Goal: Task Accomplishment & Management: Use online tool/utility

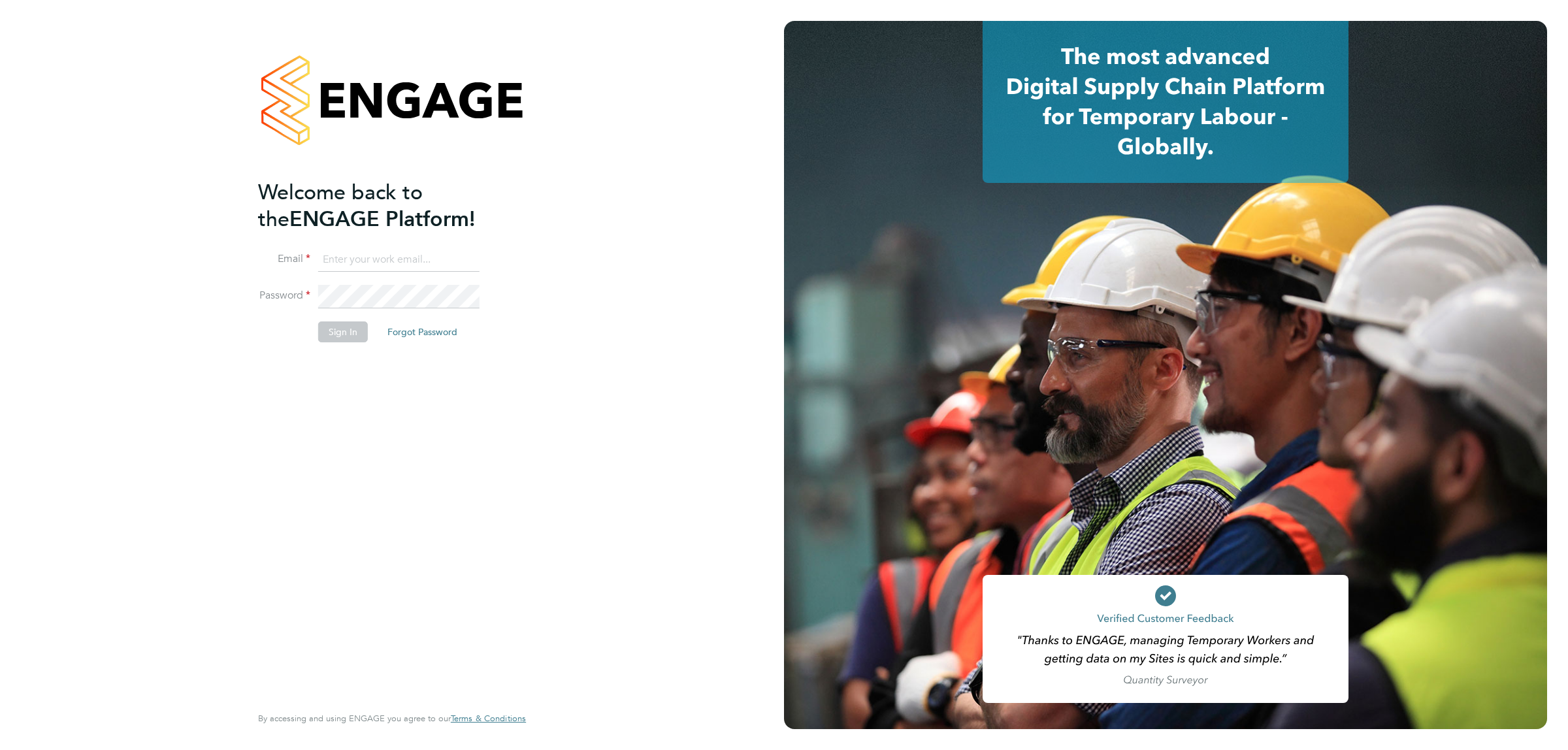
type input "[EMAIL_ADDRESS][DOMAIN_NAME]"
click at [339, 324] on button "Sign In" at bounding box center [343, 331] width 50 height 21
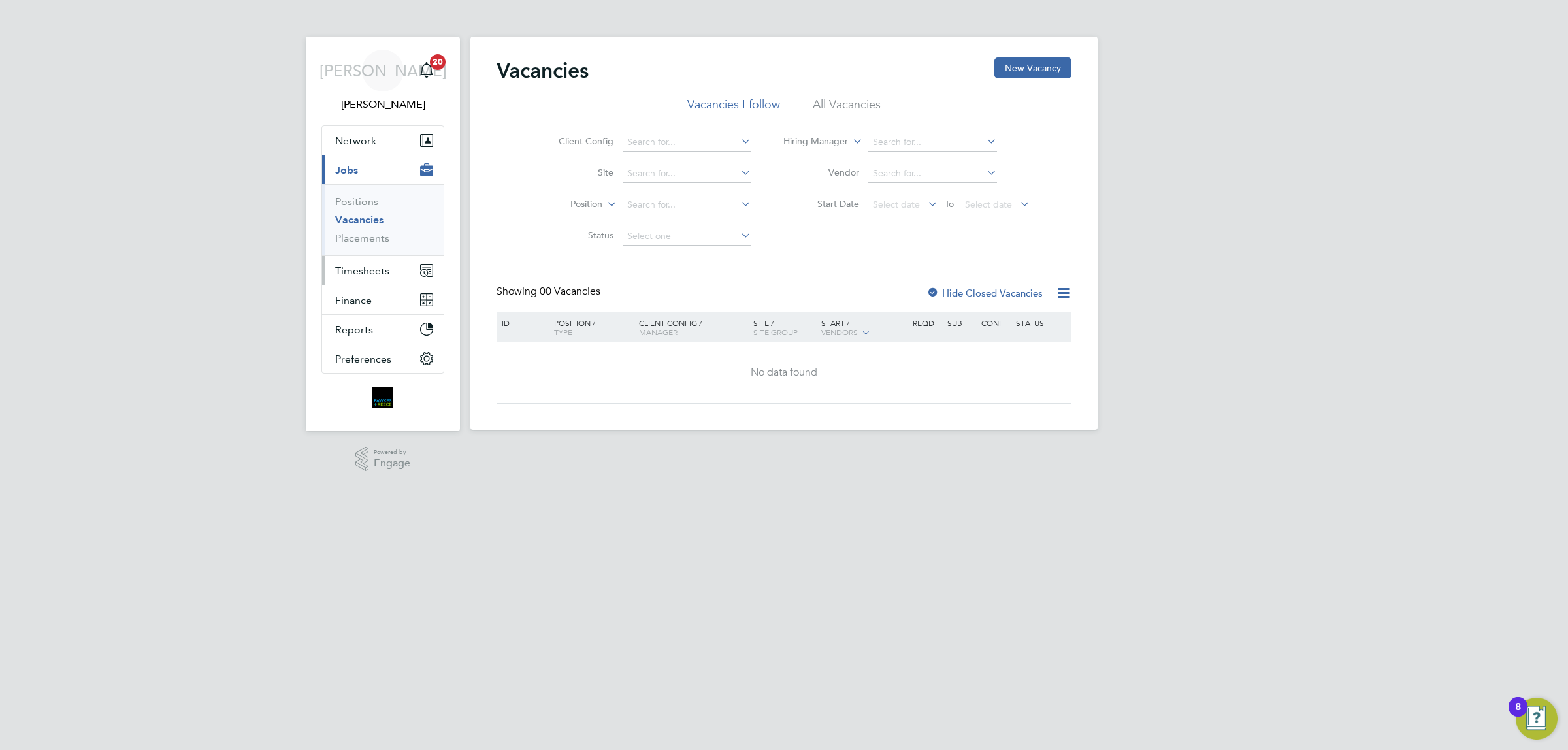
click at [367, 265] on span "Timesheets" at bounding box center [362, 270] width 54 height 12
click at [373, 269] on span "Timesheets" at bounding box center [362, 270] width 54 height 12
click at [378, 233] on link "Timesheets" at bounding box center [362, 231] width 54 height 12
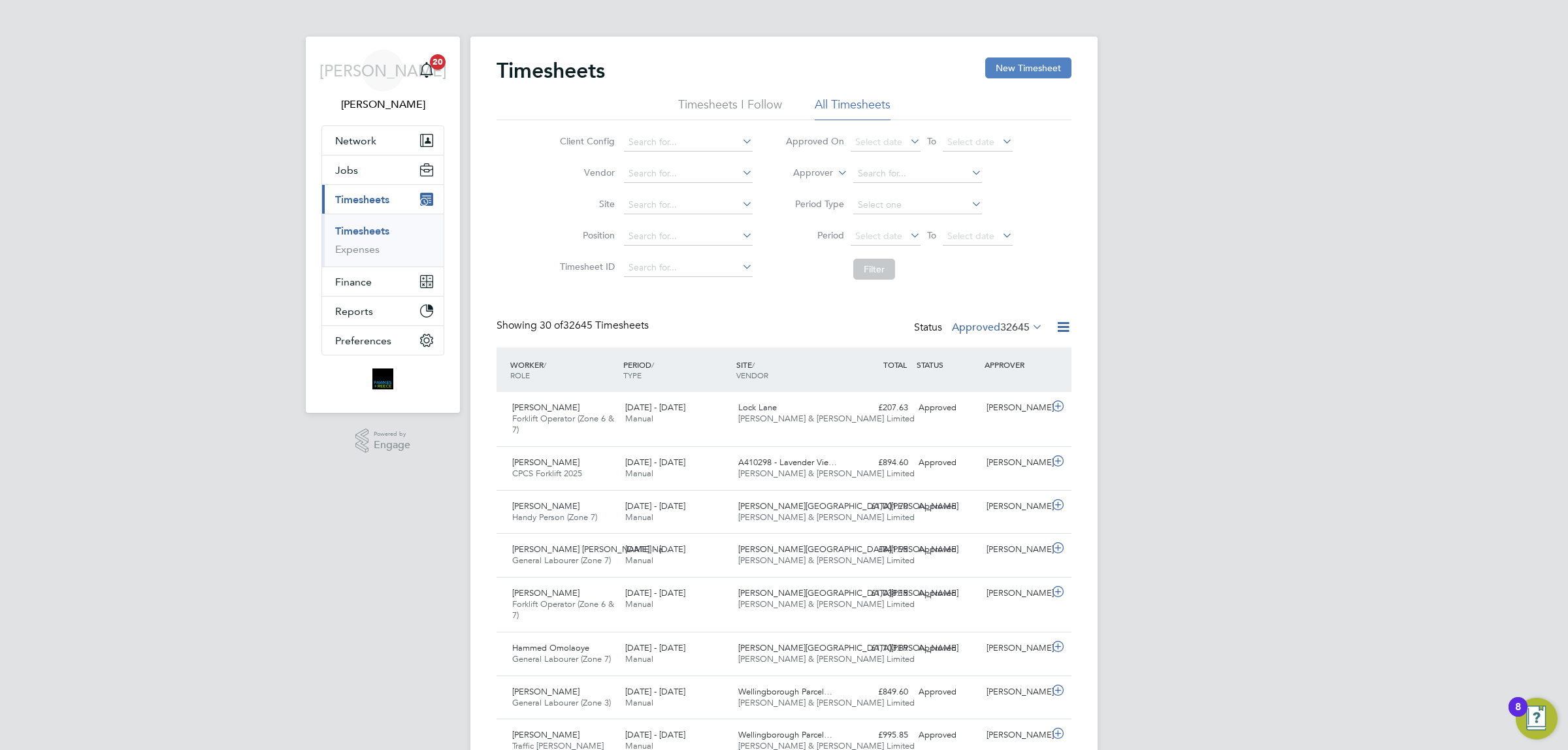
drag, startPoint x: 1048, startPoint y: 69, endPoint x: 1044, endPoint y: 77, distance: 8.9
click at [1048, 70] on button "New Timesheet" at bounding box center [1028, 67] width 86 height 21
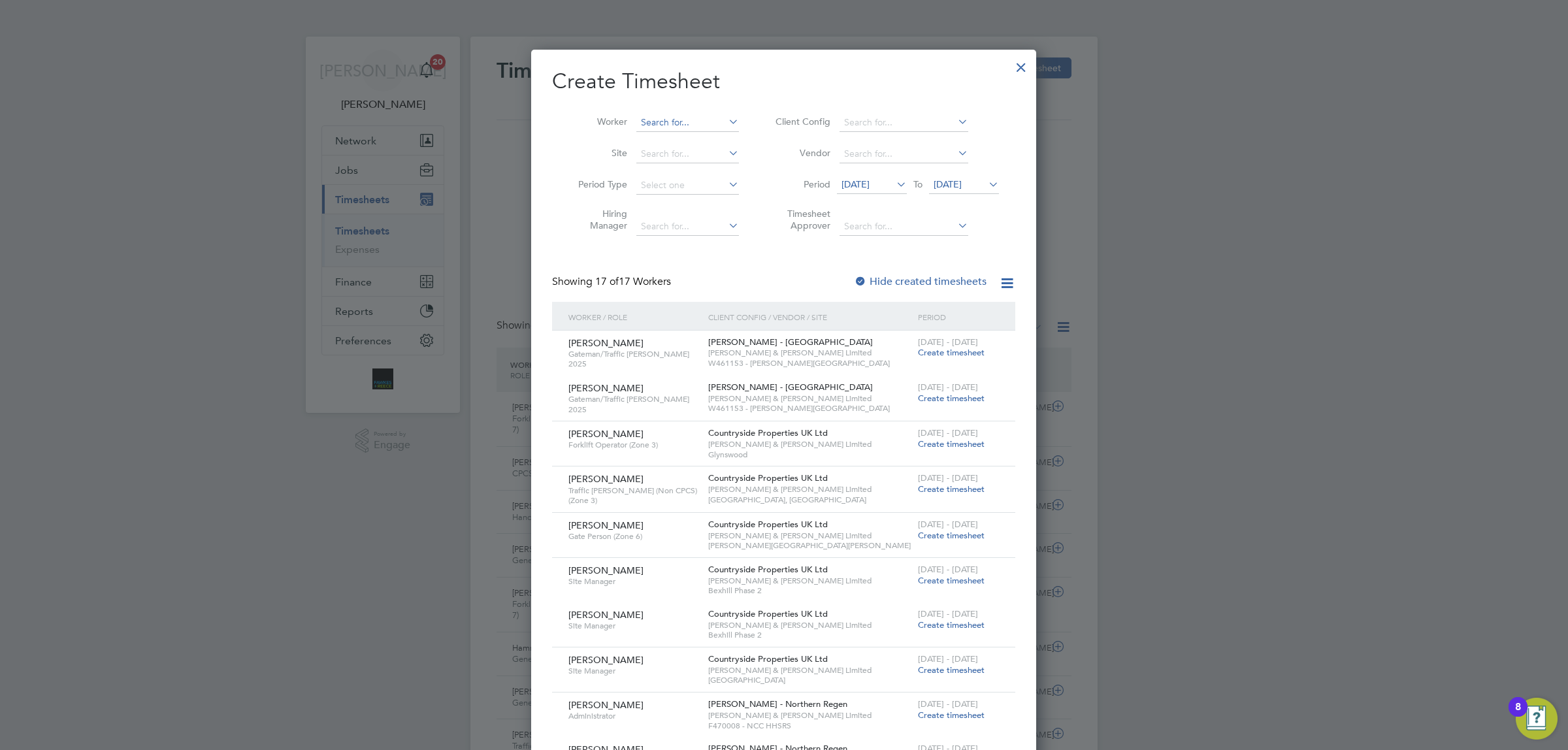
click at [720, 121] on input at bounding box center [688, 123] width 103 height 18
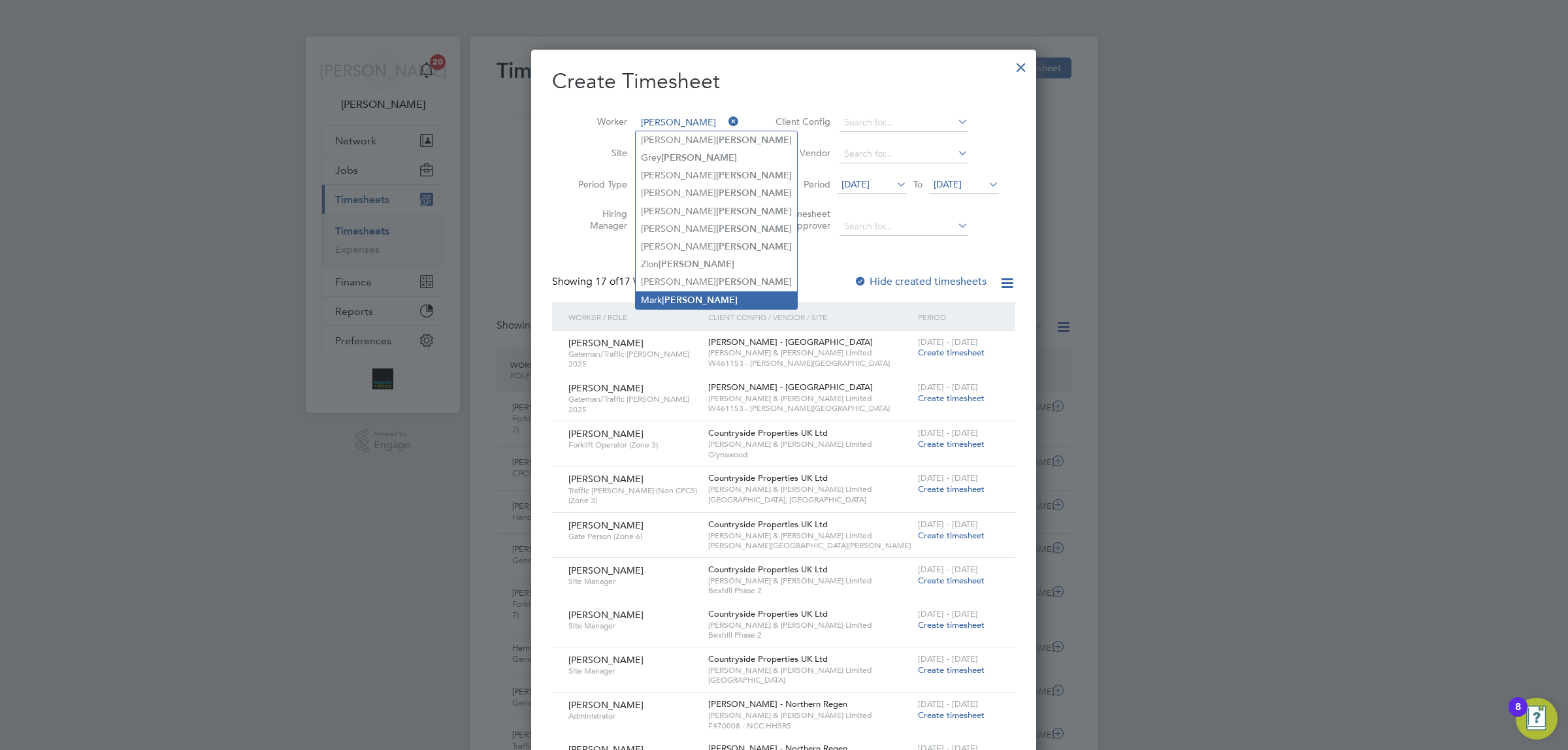
click at [724, 299] on li "Mark Thompson" at bounding box center [716, 300] width 161 height 17
type input "Mark Thompson"
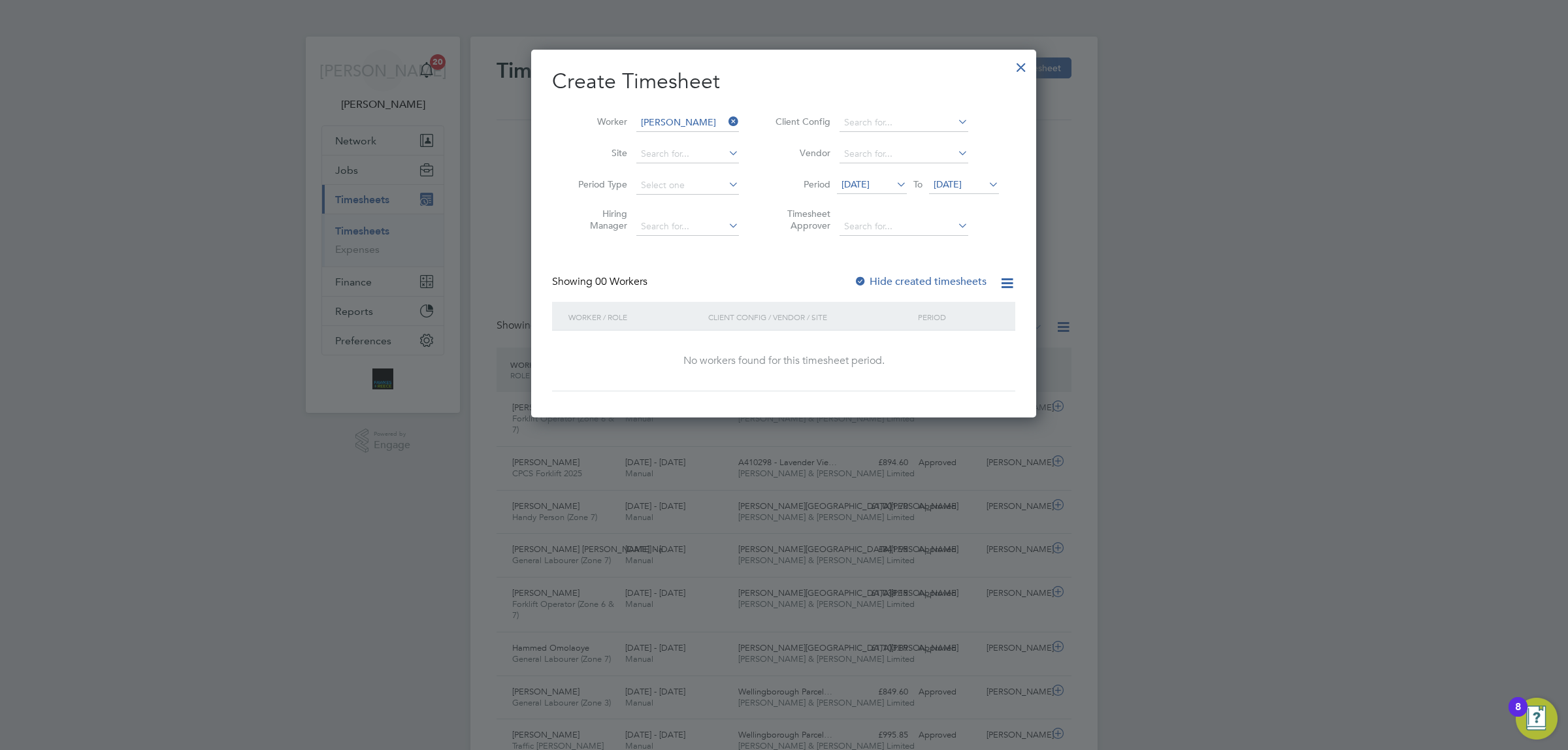
click at [962, 188] on span "24 Sep 2025" at bounding box center [948, 184] width 28 height 12
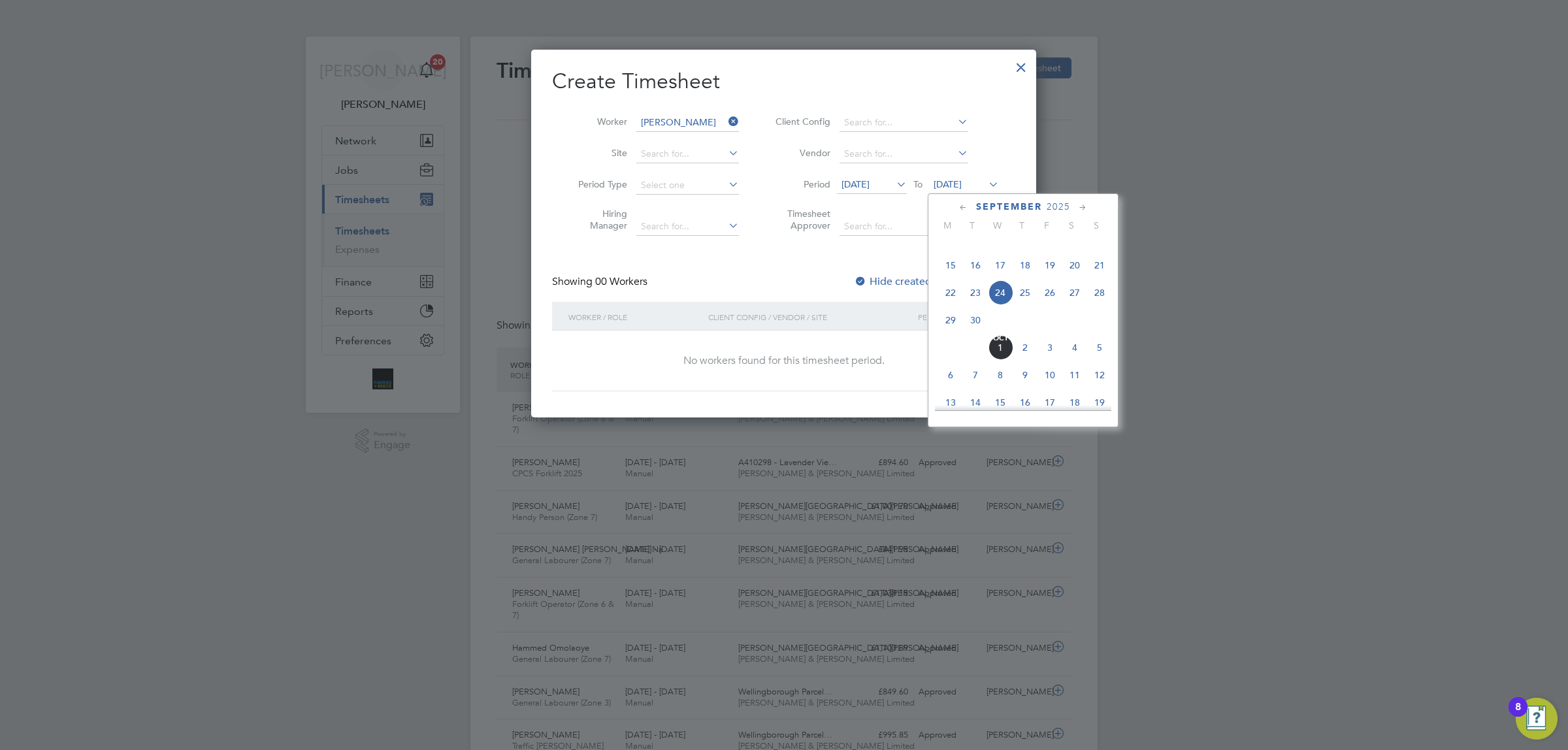
drag, startPoint x: 1102, startPoint y: 308, endPoint x: 971, endPoint y: 275, distance: 135.1
click at [1102, 305] on span "28" at bounding box center [1100, 293] width 25 height 25
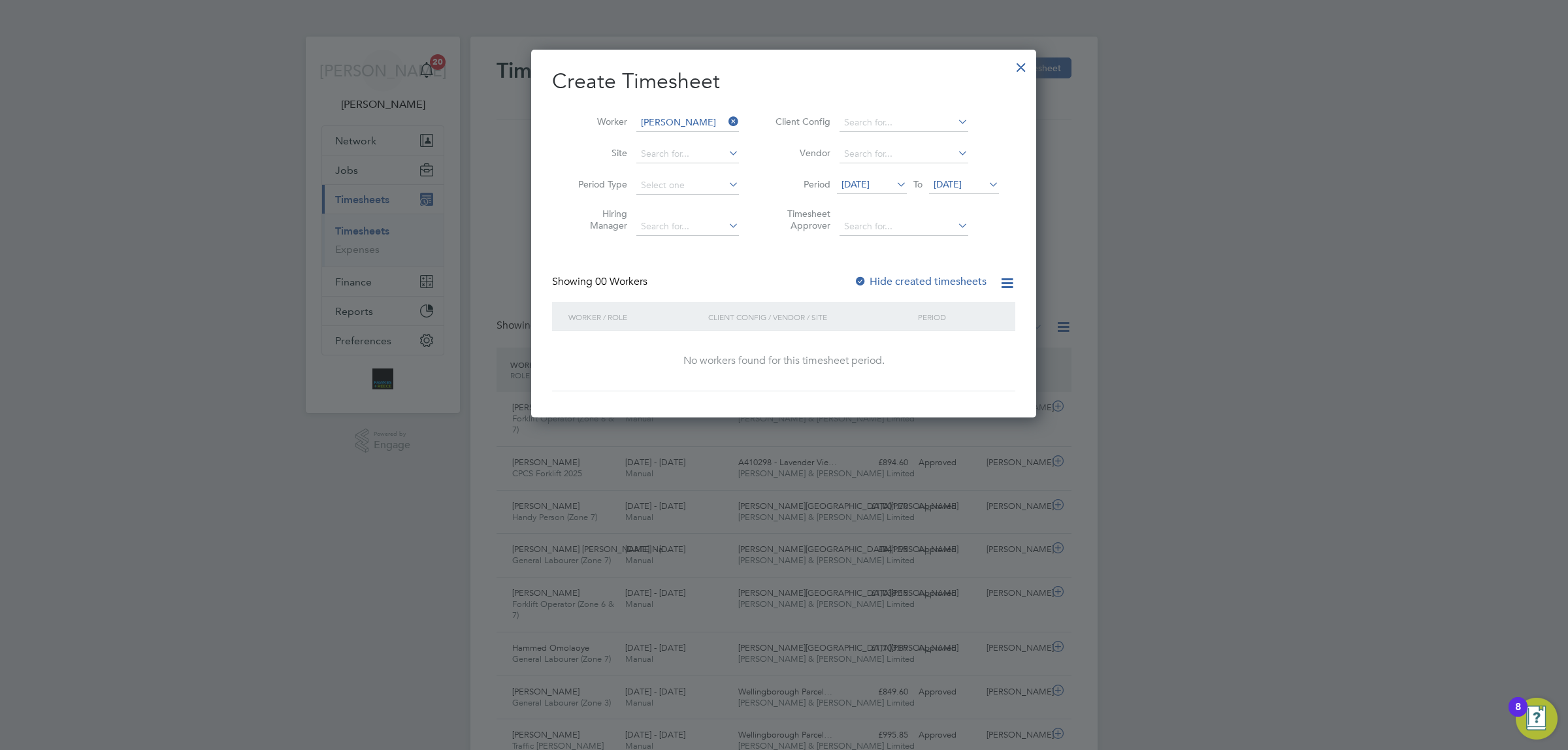
click at [872, 278] on label "Hide created timesheets" at bounding box center [921, 281] width 133 height 13
click at [725, 121] on icon at bounding box center [725, 121] width 0 height 18
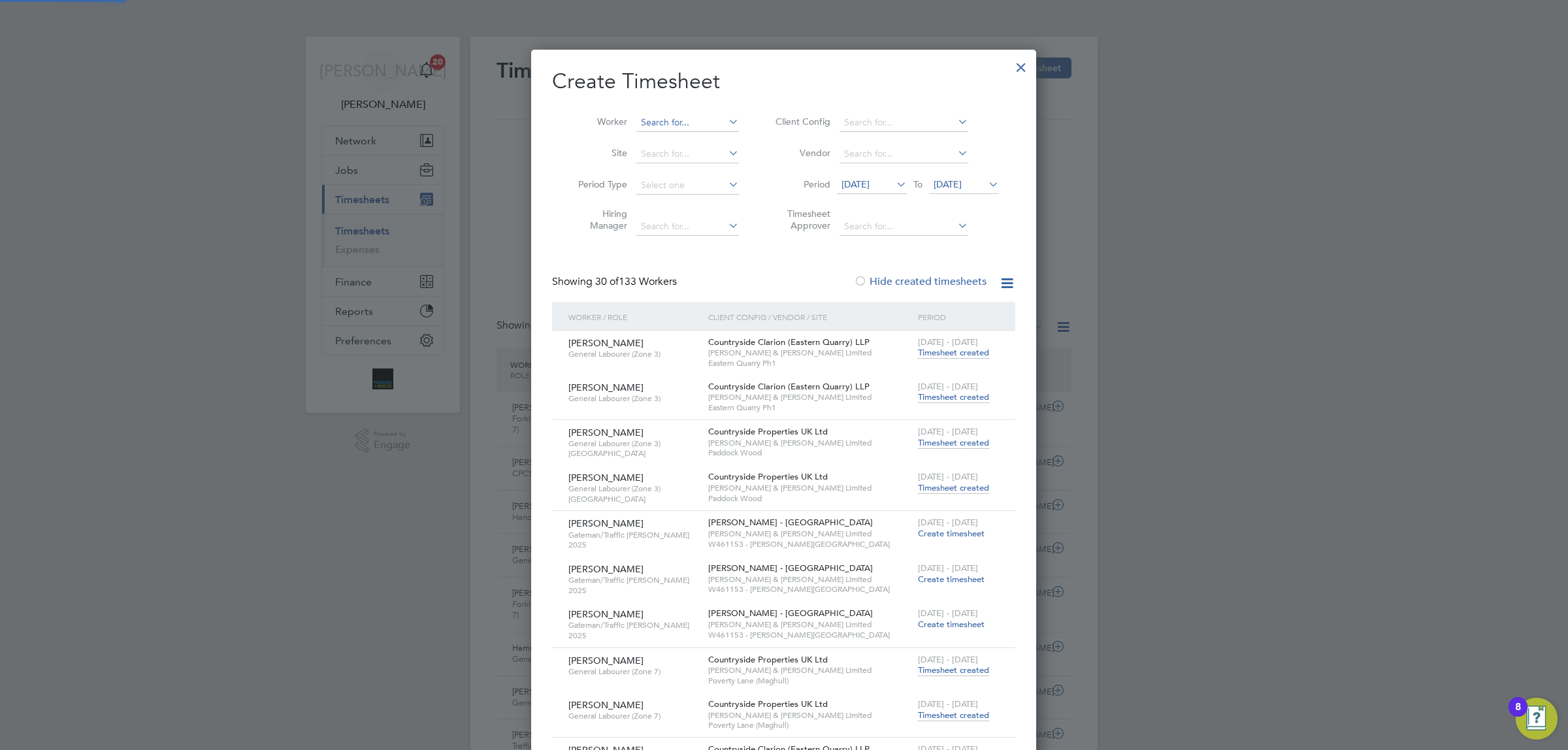
click at [675, 122] on input at bounding box center [688, 123] width 103 height 18
click at [677, 142] on li "Leo Cal dwell" at bounding box center [698, 139] width 125 height 17
type input "Leo Caldwell"
